Goal: Information Seeking & Learning: Learn about a topic

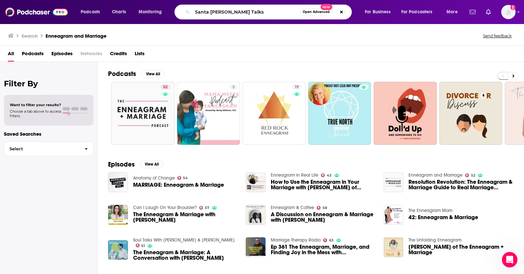
type input "Santa [PERSON_NAME] Talks"
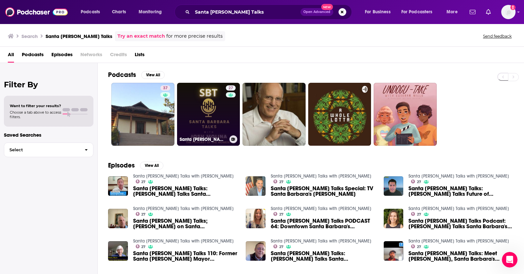
click at [210, 121] on link "27 Santa [PERSON_NAME] Talks with [PERSON_NAME]" at bounding box center [208, 114] width 63 height 63
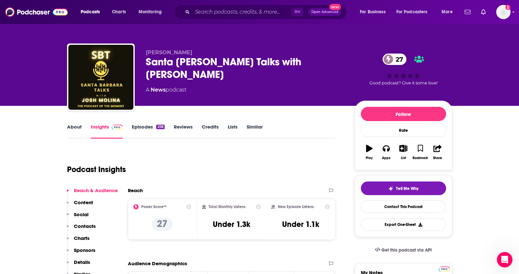
click at [81, 130] on link "About" at bounding box center [74, 131] width 15 height 15
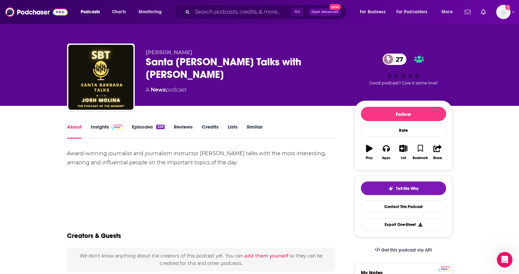
click at [97, 129] on link "Insights" at bounding box center [107, 131] width 32 height 15
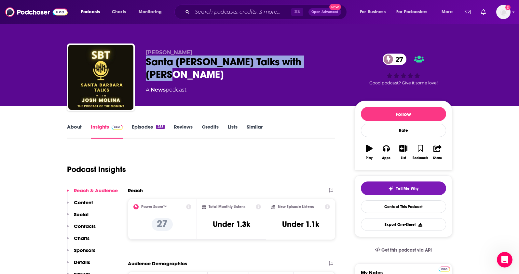
drag, startPoint x: 332, startPoint y: 61, endPoint x: 143, endPoint y: 65, distance: 188.3
click at [143, 65] on div "[PERSON_NAME] Santa [PERSON_NAME] Talks with [PERSON_NAME] 27 A News podcast 27…" at bounding box center [259, 79] width 385 height 70
copy h2 "Santa [PERSON_NAME] Talks with [PERSON_NAME]"
click at [81, 227] on p "Contacts" at bounding box center [85, 226] width 22 height 6
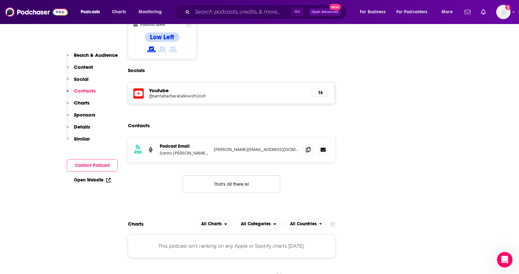
scroll to position [536, 0]
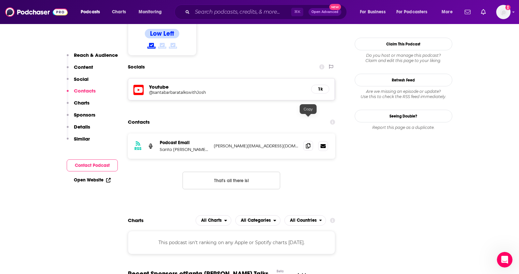
click at [311, 141] on span at bounding box center [308, 146] width 10 height 10
click at [199, 13] on input "Search podcasts, credits, & more..." at bounding box center [241, 12] width 99 height 10
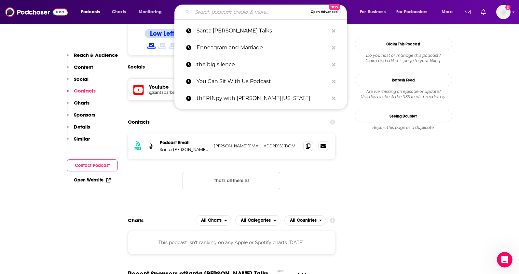
paste input "Living in [GEOGRAPHIC_DATA][PERSON_NAME]"
type input "Living in [GEOGRAPHIC_DATA][PERSON_NAME]"
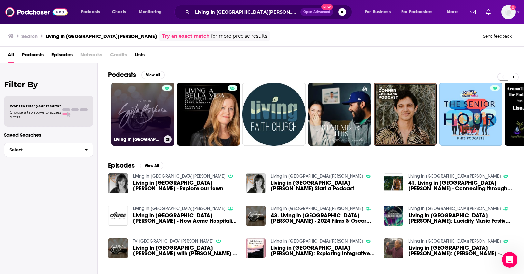
click at [149, 111] on link "Living in [GEOGRAPHIC_DATA][PERSON_NAME]" at bounding box center [142, 114] width 63 height 63
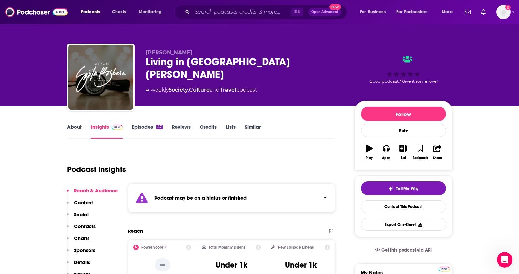
scroll to position [49, 0]
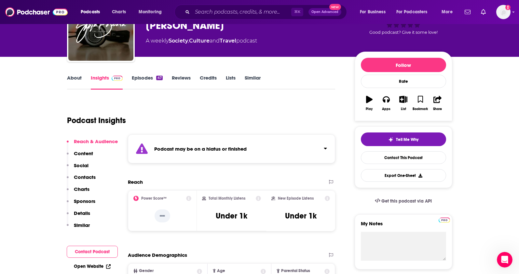
click at [72, 78] on link "About" at bounding box center [74, 82] width 15 height 15
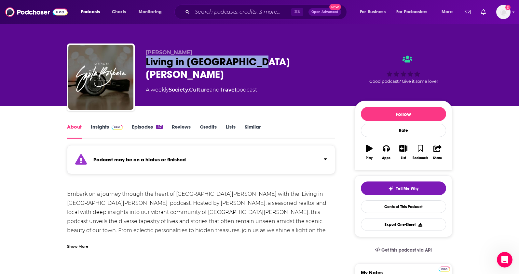
drag, startPoint x: 268, startPoint y: 63, endPoint x: 143, endPoint y: 63, distance: 124.9
click at [143, 63] on div "[PERSON_NAME] Living in [GEOGRAPHIC_DATA][PERSON_NAME] A weekly Society , Cultu…" at bounding box center [259, 79] width 385 height 70
copy h1 "Living in [GEOGRAPHIC_DATA][PERSON_NAME]"
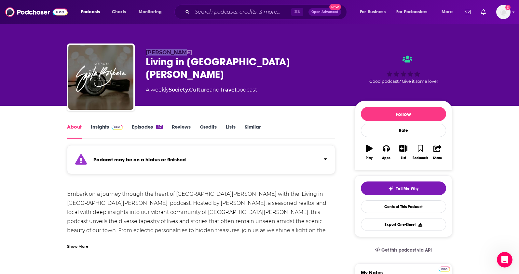
drag, startPoint x: 182, startPoint y: 51, endPoint x: 146, endPoint y: 52, distance: 35.8
click at [146, 52] on p "[PERSON_NAME]" at bounding box center [245, 52] width 198 height 6
copy span "[PERSON_NAME]"
click at [98, 129] on link "Insights" at bounding box center [107, 131] width 32 height 15
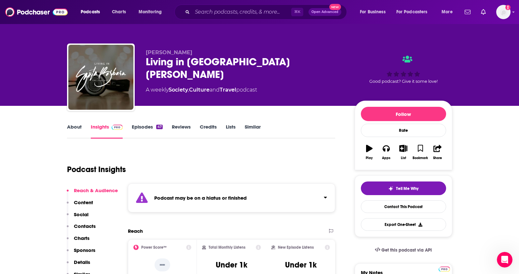
click at [85, 225] on p "Contacts" at bounding box center [85, 226] width 22 height 6
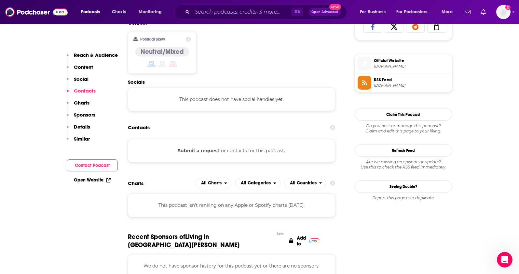
scroll to position [477, 0]
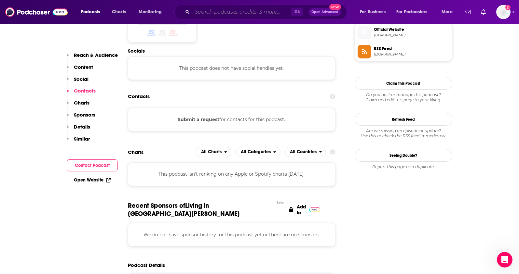
click at [197, 7] on input "Search podcasts, credits, & more..." at bounding box center [241, 12] width 99 height 10
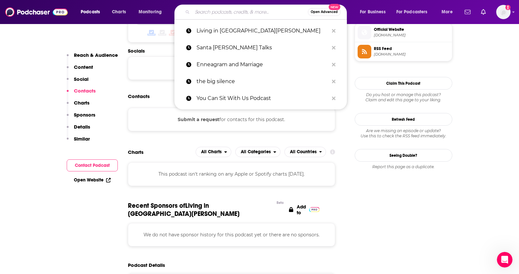
paste input "Santa [PERSON_NAME] Wedding Style"
type input "Santa [PERSON_NAME] Wedding Style"
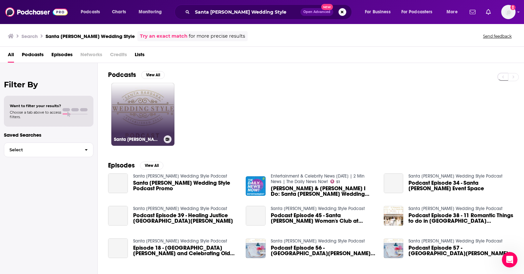
click at [157, 112] on link "Santa [PERSON_NAME] Wedding Style Podcast" at bounding box center [142, 114] width 63 height 63
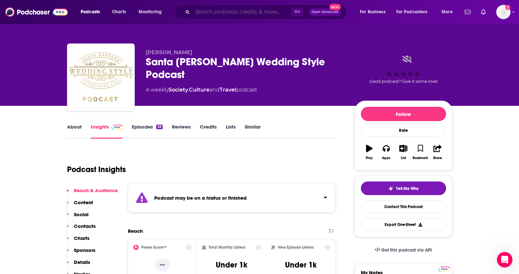
click at [207, 8] on input "Search podcasts, credits, & more..." at bounding box center [241, 12] width 99 height 10
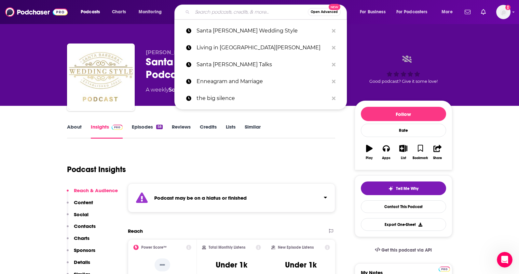
paste input "U Up"
type input "U Up"
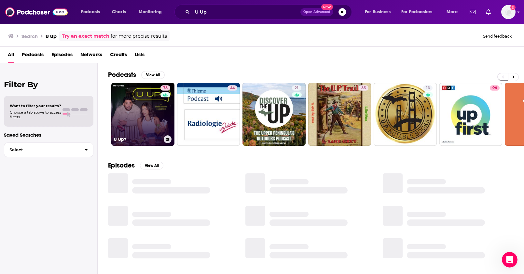
click at [139, 121] on link "73 U Up?" at bounding box center [142, 114] width 63 height 63
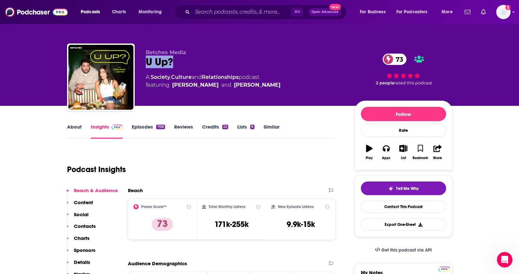
drag, startPoint x: 181, startPoint y: 61, endPoint x: 145, endPoint y: 64, distance: 36.2
click at [146, 64] on div "U Up? 73" at bounding box center [245, 62] width 198 height 13
copy h2 "U Up?"
drag, startPoint x: 242, startPoint y: 77, endPoint x: 152, endPoint y: 79, distance: 90.1
click at [152, 79] on div "A Society , Culture and Relationships podcast featuring [PERSON_NAME] and [PERS…" at bounding box center [213, 82] width 135 height 16
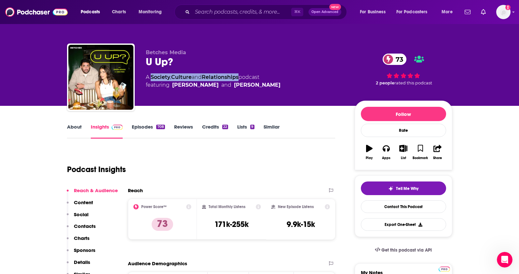
copy div "Society , Culture and Relationships"
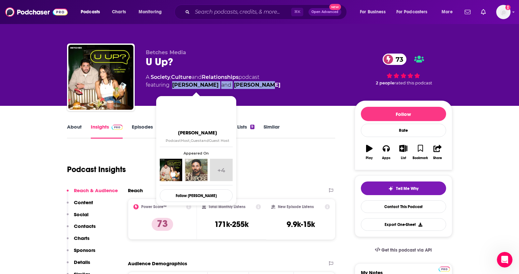
drag, startPoint x: 270, startPoint y: 84, endPoint x: 173, endPoint y: 89, distance: 97.3
click at [173, 89] on div "A Society , Culture and Relationships podcast featuring [PERSON_NAME] and [PERS…" at bounding box center [245, 82] width 198 height 16
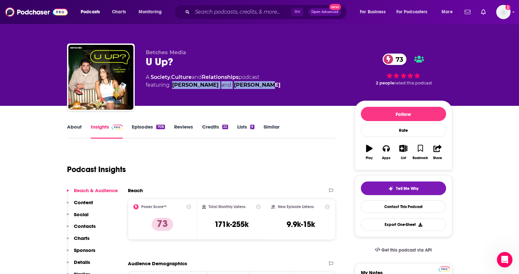
copy span "[PERSON_NAME] and [PERSON_NAME]"
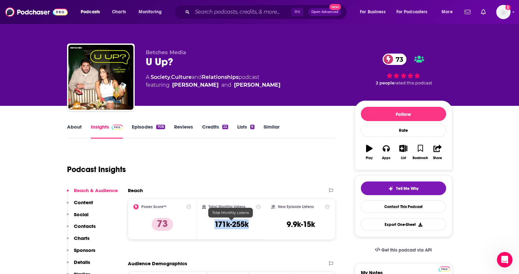
drag, startPoint x: 254, startPoint y: 224, endPoint x: 209, endPoint y: 226, distance: 44.3
click at [209, 226] on div "Total Monthly Listens 171k-255k" at bounding box center [231, 220] width 59 height 30
copy h3 "171k-255k"
click at [92, 228] on p "Contacts" at bounding box center [85, 226] width 22 height 6
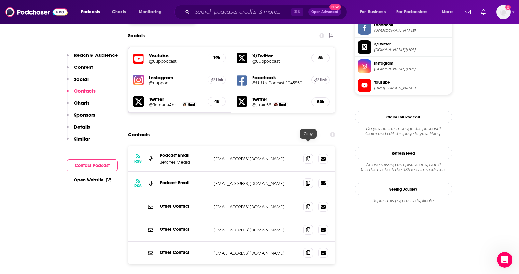
click at [308, 181] on icon at bounding box center [308, 183] width 5 height 5
click at [205, 16] on input "Search podcasts, credits, & more..." at bounding box center [241, 12] width 99 height 10
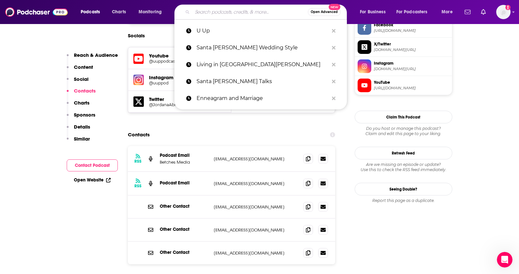
paste input "We Met At Acme"
type input "We Met At Acme"
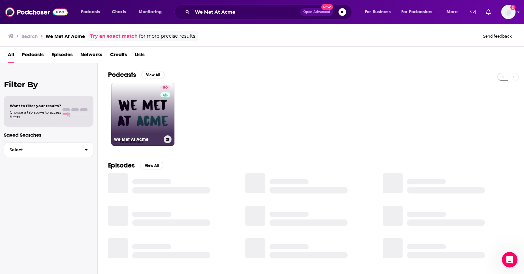
click at [146, 106] on link "59 We Met At Acme" at bounding box center [142, 114] width 63 height 63
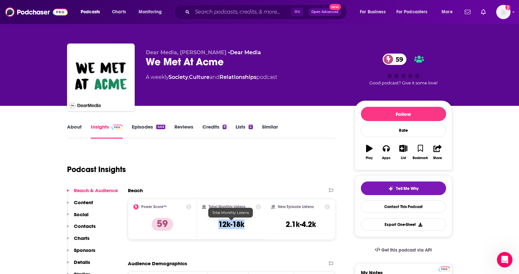
drag, startPoint x: 237, startPoint y: 226, endPoint x: 218, endPoint y: 226, distance: 19.2
click at [218, 226] on div "Total Monthly Listens 12k-18k" at bounding box center [231, 220] width 59 height 30
click at [77, 130] on link "About" at bounding box center [74, 131] width 15 height 15
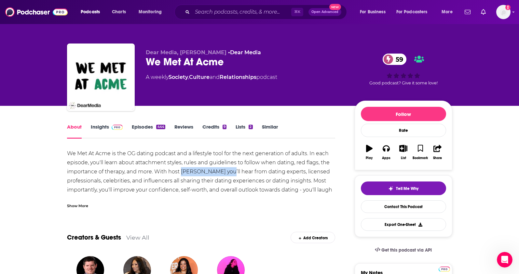
drag, startPoint x: 223, startPoint y: 172, endPoint x: 182, endPoint y: 172, distance: 41.0
click at [182, 172] on div "We Met At Acme is the OG dating podcast and a lifestyle tool for the next gener…" at bounding box center [201, 176] width 268 height 55
copy div "[PERSON_NAME]"
click at [92, 124] on link "Insights" at bounding box center [107, 131] width 32 height 15
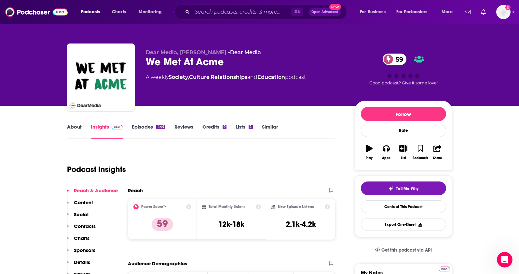
click at [89, 225] on p "Contacts" at bounding box center [85, 226] width 22 height 6
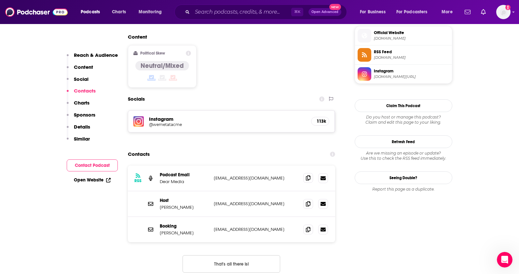
scroll to position [543, 0]
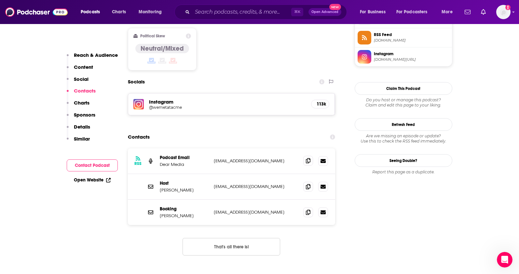
click at [310, 158] on icon at bounding box center [308, 160] width 5 height 5
click at [277, 131] on div "Contacts" at bounding box center [231, 137] width 207 height 12
click at [307, 159] on icon at bounding box center [308, 161] width 5 height 5
click at [309, 159] on icon at bounding box center [308, 161] width 5 height 5
click at [212, 149] on div "RSS Podcast Email Dear Media [EMAIL_ADDRESS][DOMAIN_NAME] [EMAIL_ADDRESS][DOMAI…" at bounding box center [231, 162] width 207 height 26
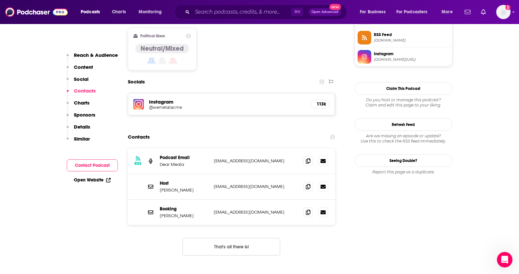
click at [212, 149] on div "RSS Podcast Email Dear Media [EMAIL_ADDRESS][DOMAIN_NAME] [EMAIL_ADDRESS][DOMAI…" at bounding box center [231, 162] width 207 height 26
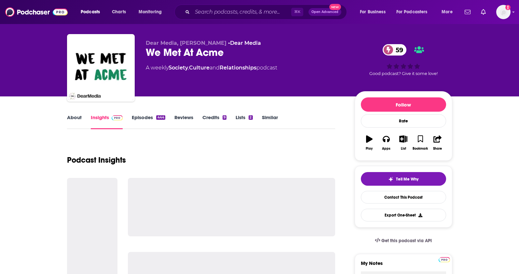
scroll to position [96, 0]
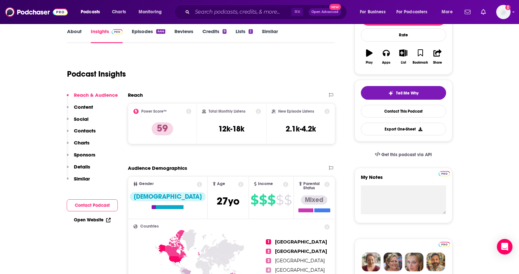
click at [77, 131] on p "Contacts" at bounding box center [85, 131] width 22 height 6
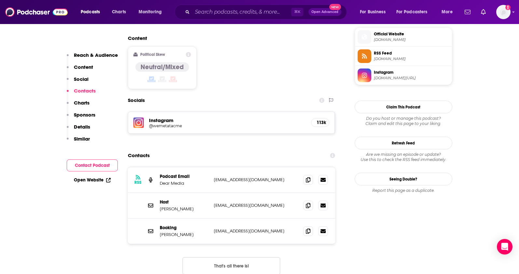
scroll to position [543, 0]
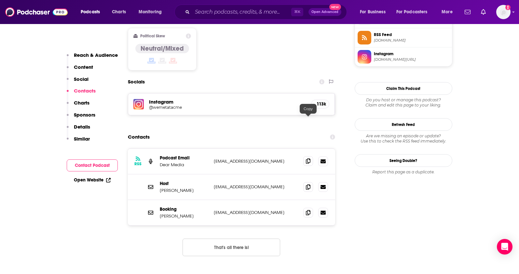
click at [308, 159] on icon at bounding box center [308, 161] width 5 height 5
click at [309, 184] on icon at bounding box center [308, 186] width 5 height 5
click at [307, 185] on icon at bounding box center [308, 187] width 5 height 5
click at [288, 175] on div "Host Lindsey Metselaar wemetatacme@gmail.com wemetatacme@gmail.com" at bounding box center [231, 188] width 207 height 26
click at [306, 184] on icon at bounding box center [308, 186] width 5 height 5
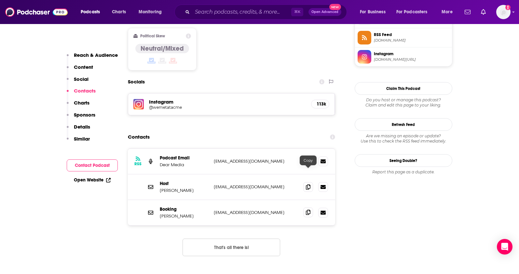
click at [306, 210] on icon at bounding box center [308, 212] width 5 height 5
click at [214, 8] on input "Search podcasts, credits, & more..." at bounding box center [241, 12] width 99 height 10
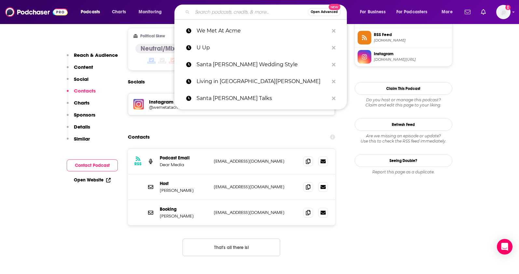
paste input "Bullseye with Jesse Thorn"
type input "Bullseye with Jesse Thorn"
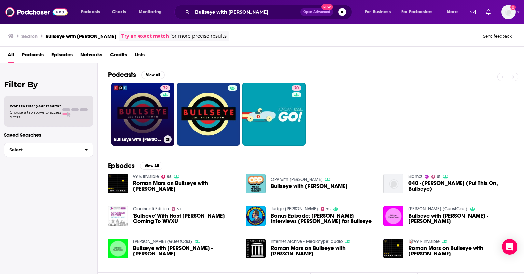
click at [143, 114] on link "72 Bullseye with Jesse Thorn" at bounding box center [142, 114] width 63 height 63
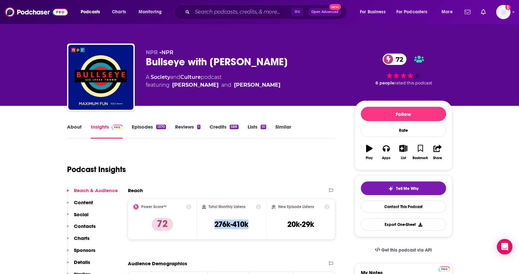
drag, startPoint x: 240, startPoint y: 225, endPoint x: 152, endPoint y: 2, distance: 240.4
click at [209, 229] on div "Total Monthly Listens 276k-410k" at bounding box center [231, 220] width 59 height 30
copy h3 "276k-410k"
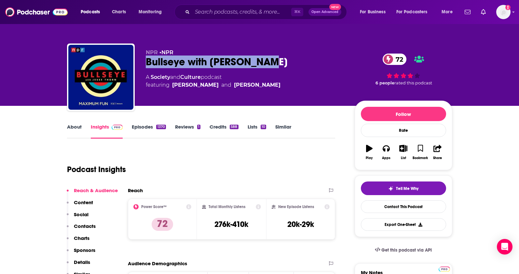
drag, startPoint x: 252, startPoint y: 62, endPoint x: 143, endPoint y: 64, distance: 109.6
click at [143, 64] on div "NPR • NPR Bullseye with Jesse Thorn 72 A Society and Culture podcast featuring …" at bounding box center [259, 79] width 385 height 70
copy h2 "Bullseye with Jesse Thorn"
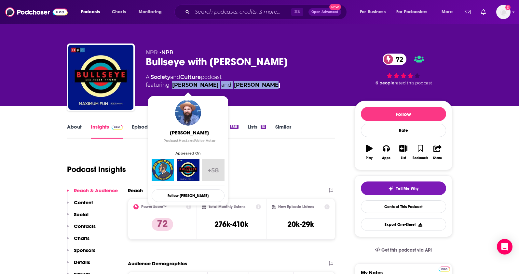
drag, startPoint x: 257, startPoint y: 85, endPoint x: 172, endPoint y: 86, distance: 84.2
click at [172, 86] on div "A Society and Culture podcast featuring Jesse Thorn and Louis Virtel" at bounding box center [245, 82] width 198 height 16
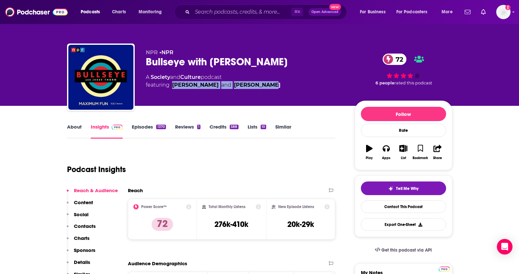
copy span "Jesse Thorn and Louis Virtel"
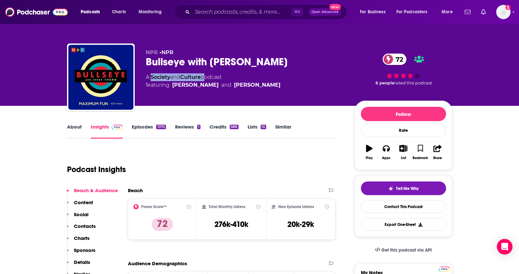
drag, startPoint x: 204, startPoint y: 77, endPoint x: 152, endPoint y: 78, distance: 52.0
click at [152, 78] on div "A Society and Culture podcast featuring Jesse Thorn and Louis Virtel" at bounding box center [213, 82] width 135 height 16
copy div "Society and Culture"
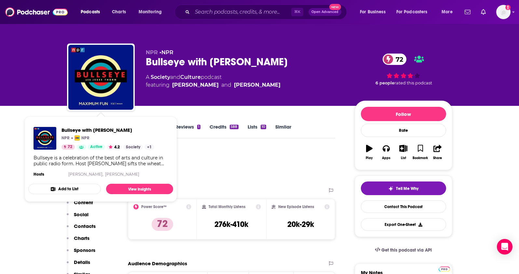
click at [214, 155] on div "Podcast Insights" at bounding box center [198, 165] width 263 height 33
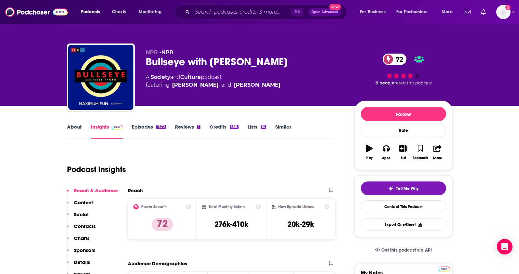
click at [92, 225] on p "Contacts" at bounding box center [85, 226] width 22 height 6
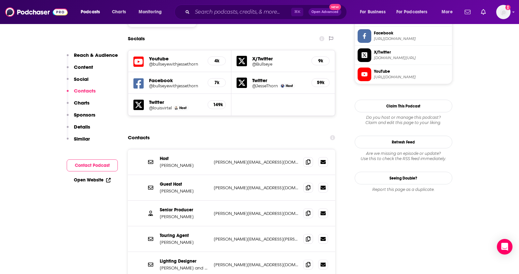
scroll to position [565, 0]
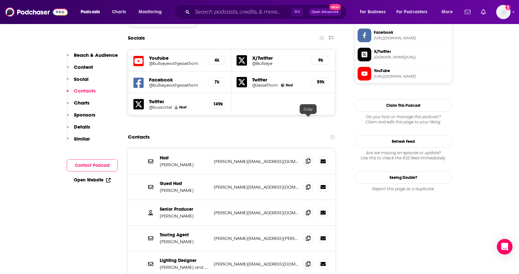
click at [304, 156] on span at bounding box center [308, 161] width 10 height 10
click at [307, 210] on icon at bounding box center [308, 212] width 5 height 5
